Goal: Find specific page/section: Find specific page/section

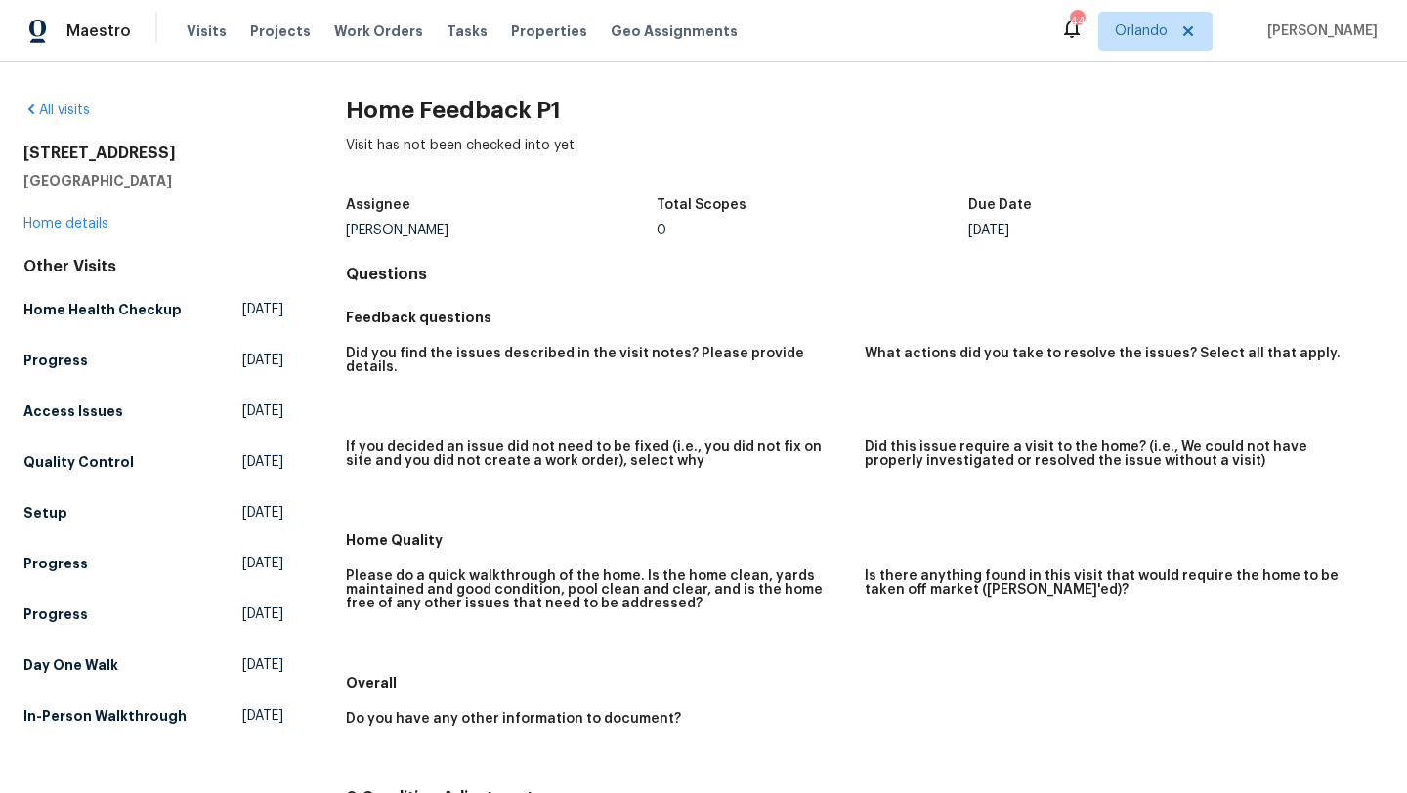
click at [77, 236] on div "All visits [STREET_ADDRESS] Home details Other Visits Home Health Checkup [DATE…" at bounding box center [153, 417] width 260 height 633
click at [77, 228] on link "Home details" at bounding box center [65, 224] width 85 height 14
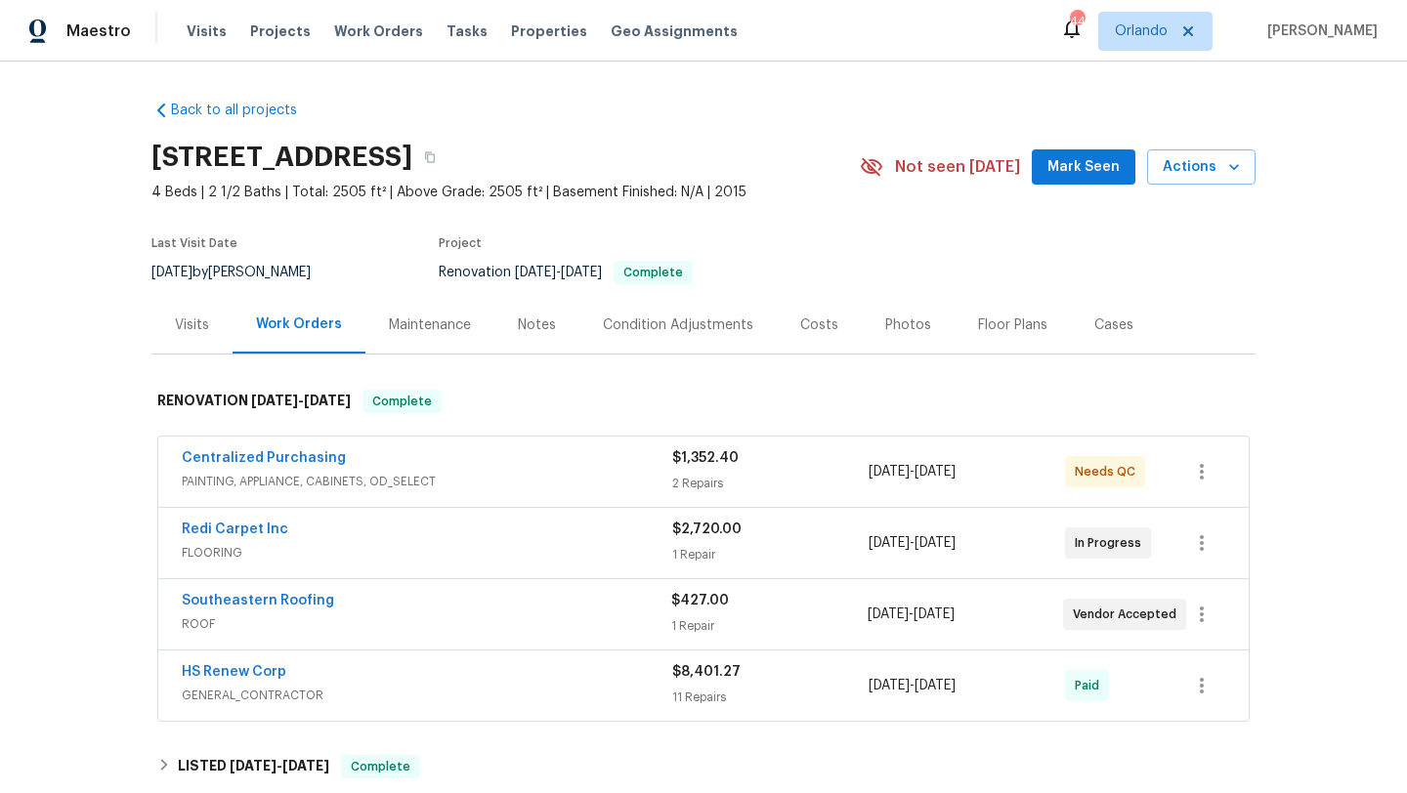
click at [204, 324] on div "Visits" at bounding box center [192, 326] width 34 height 20
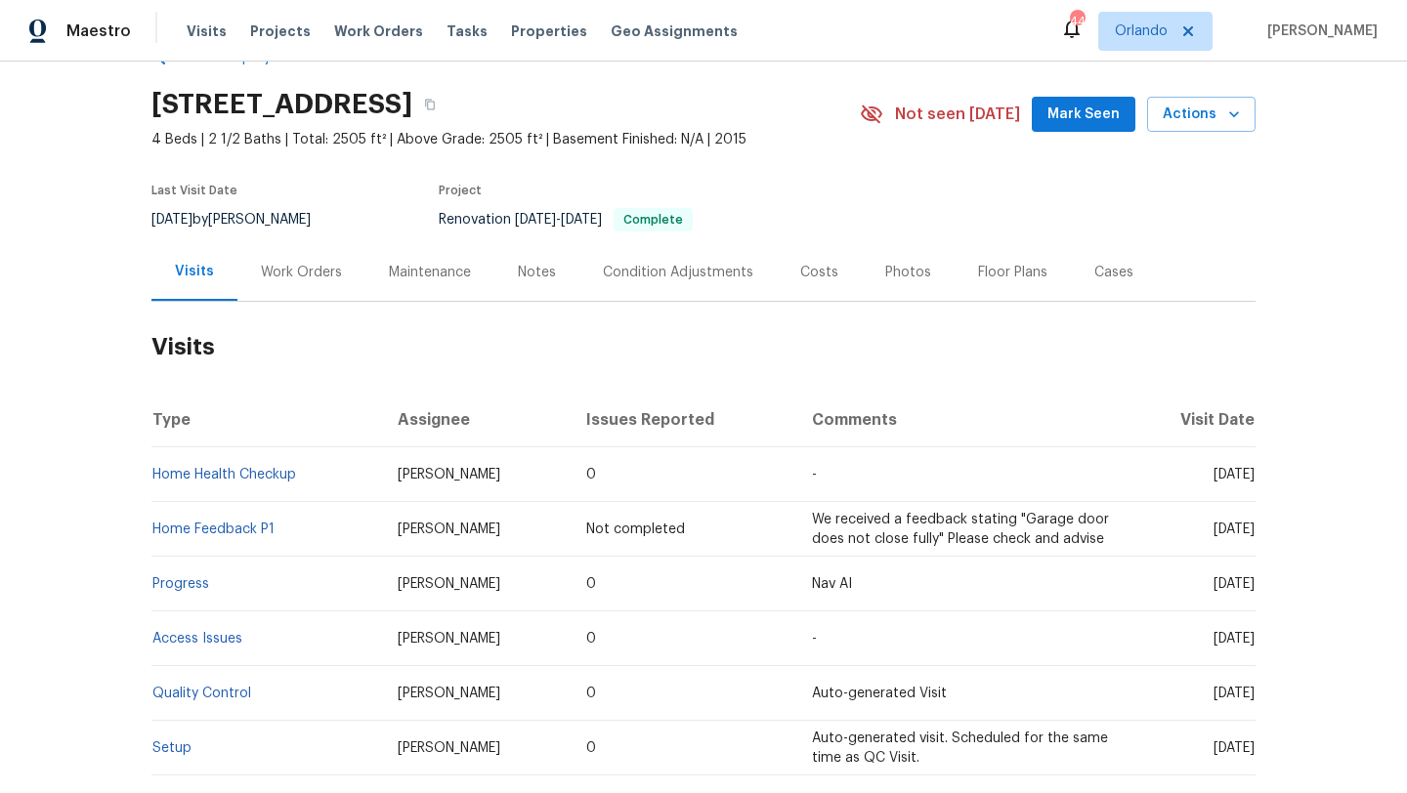
scroll to position [60, 0]
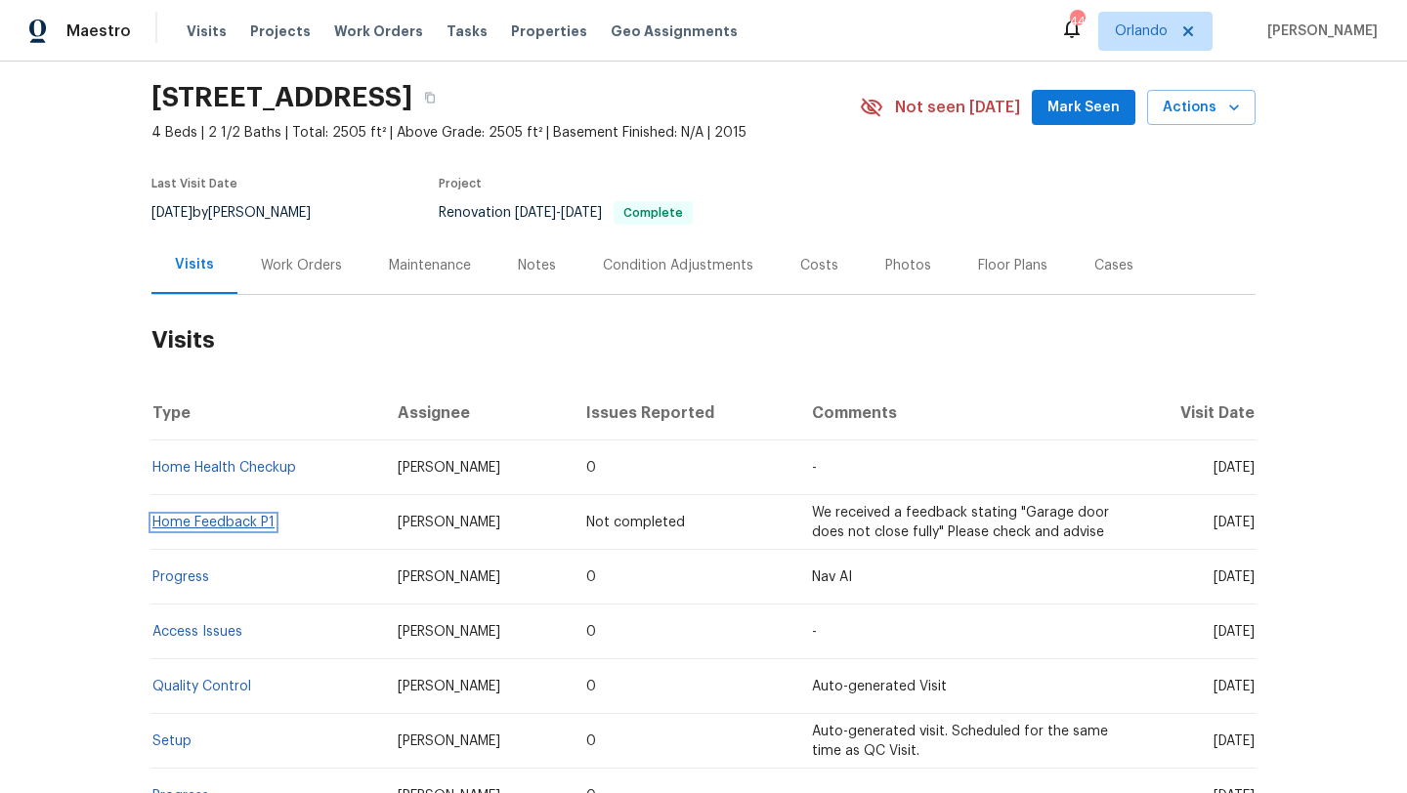
click at [204, 528] on link "Home Feedback P1" at bounding box center [213, 523] width 122 height 14
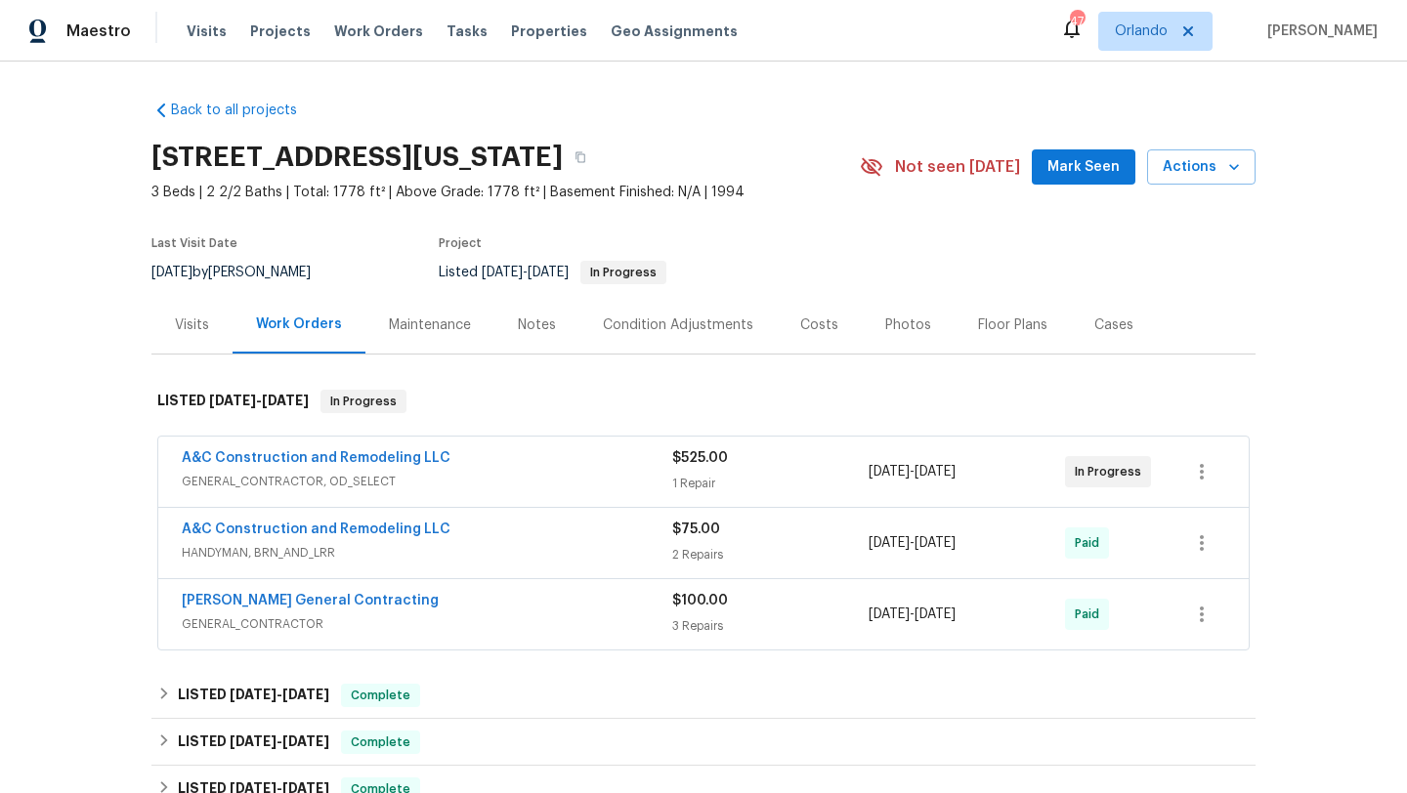
click at [518, 458] on div "A&C Construction and Remodeling LLC" at bounding box center [427, 459] width 490 height 23
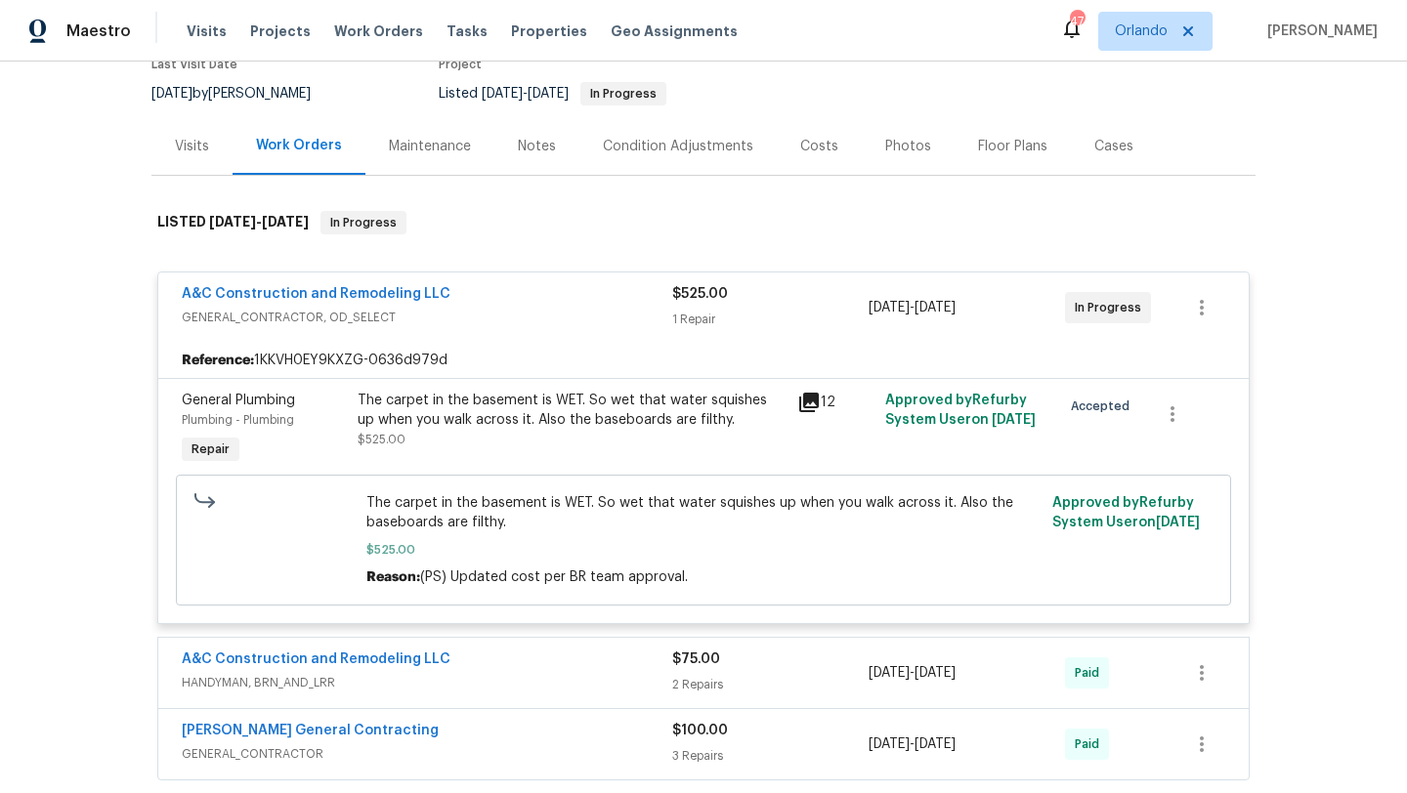
scroll to position [172, 0]
